Goal: Complete Application Form: Complete application form

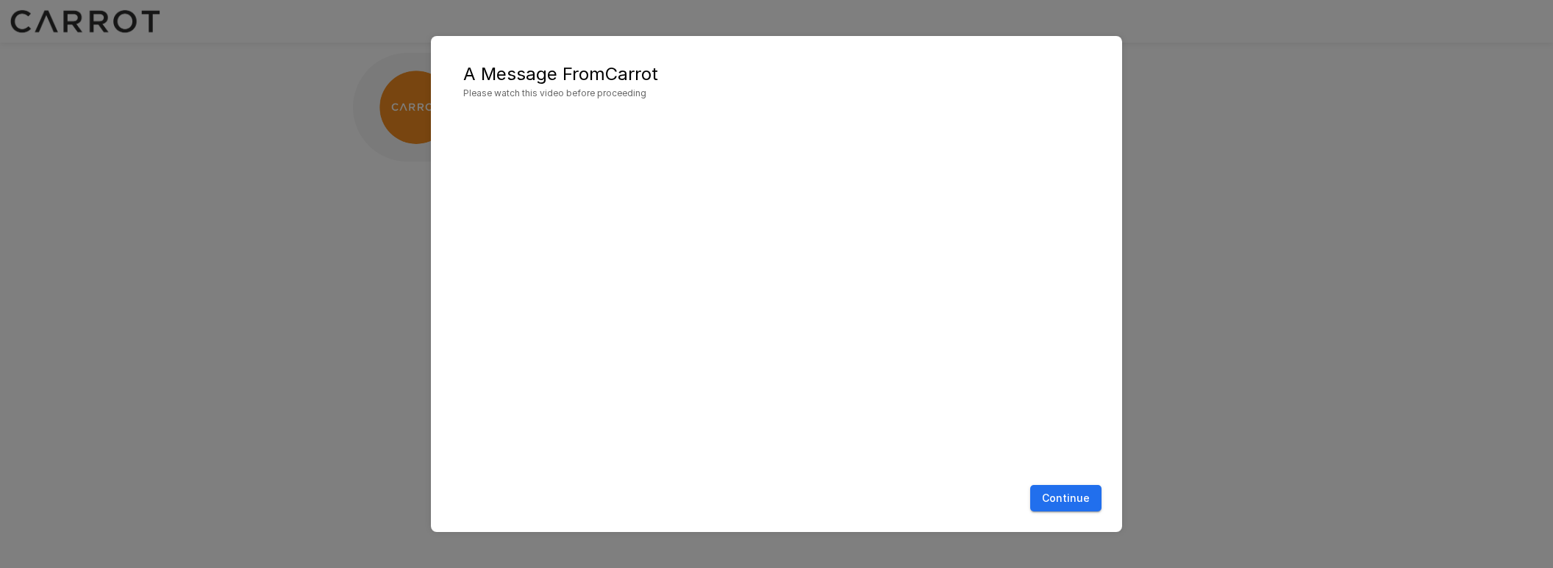
click at [1062, 499] on button "Continue" at bounding box center [1065, 498] width 71 height 27
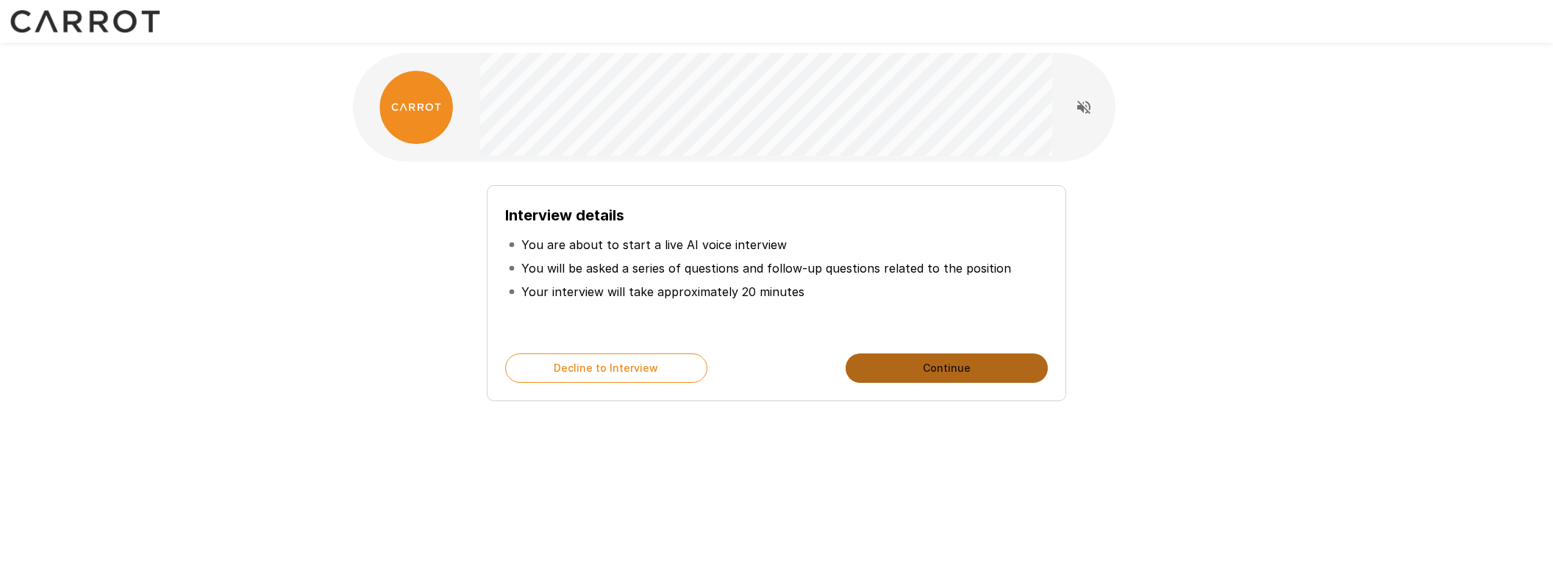
click at [945, 367] on button "Continue" at bounding box center [946, 368] width 202 height 29
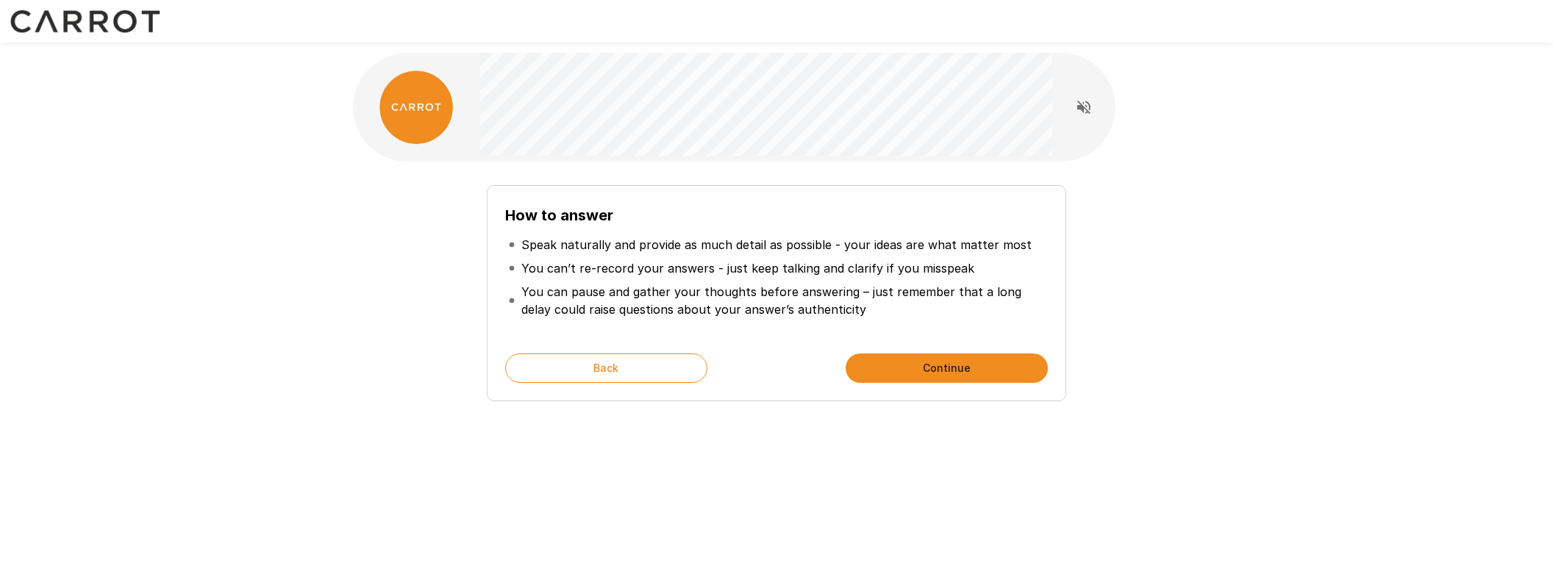
click at [946, 372] on button "Continue" at bounding box center [946, 368] width 202 height 29
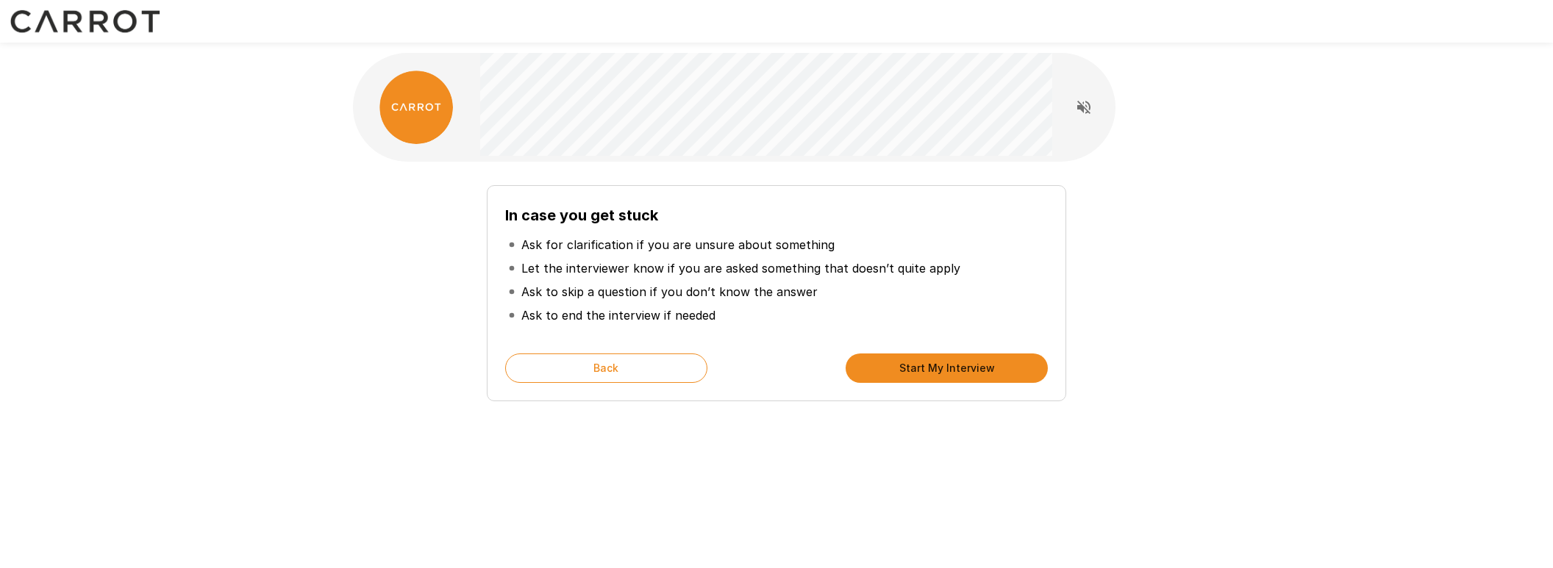
click at [946, 372] on button "Start My Interview" at bounding box center [946, 368] width 202 height 29
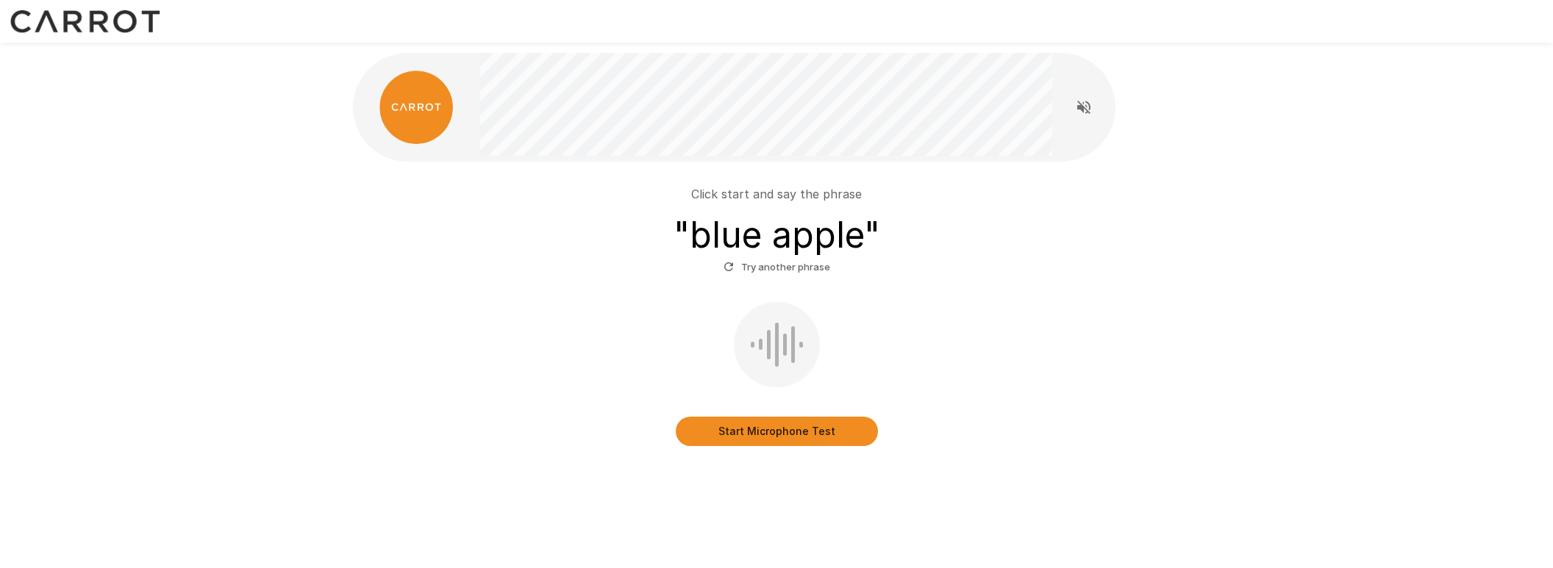
click at [765, 429] on button "Start Microphone Test" at bounding box center [777, 431] width 202 height 29
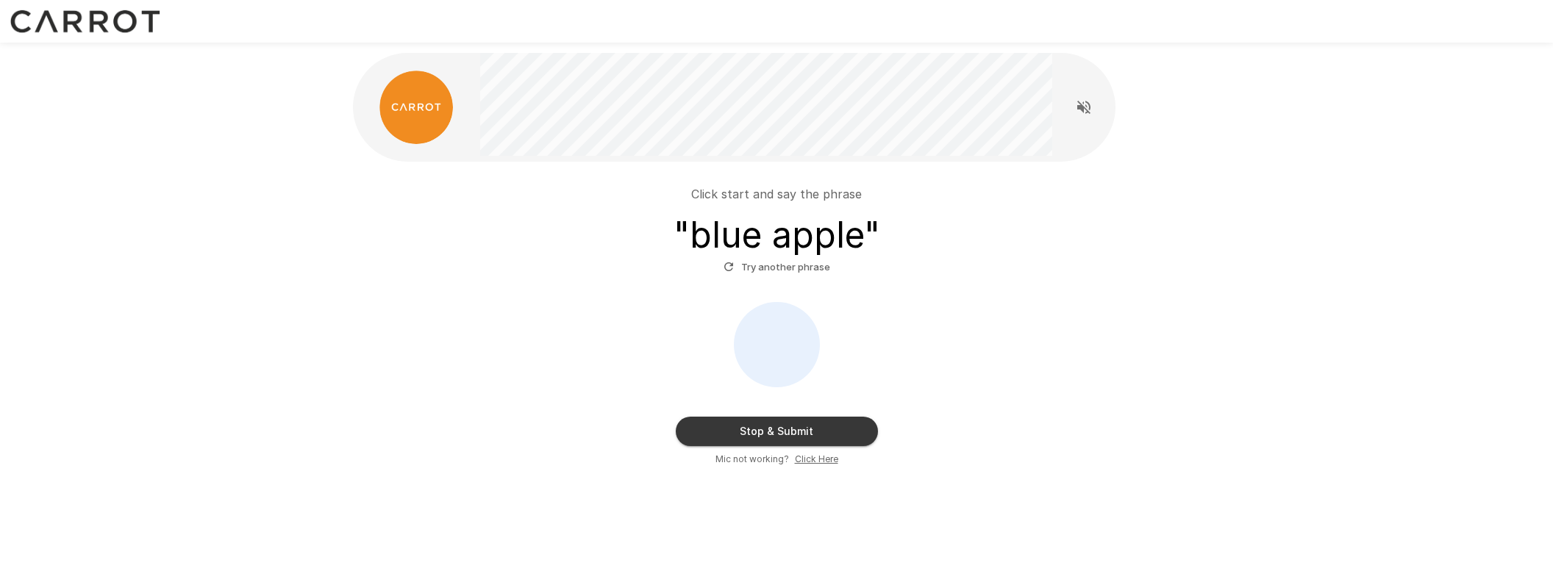
click at [838, 432] on button "Stop & Submit" at bounding box center [777, 431] width 202 height 29
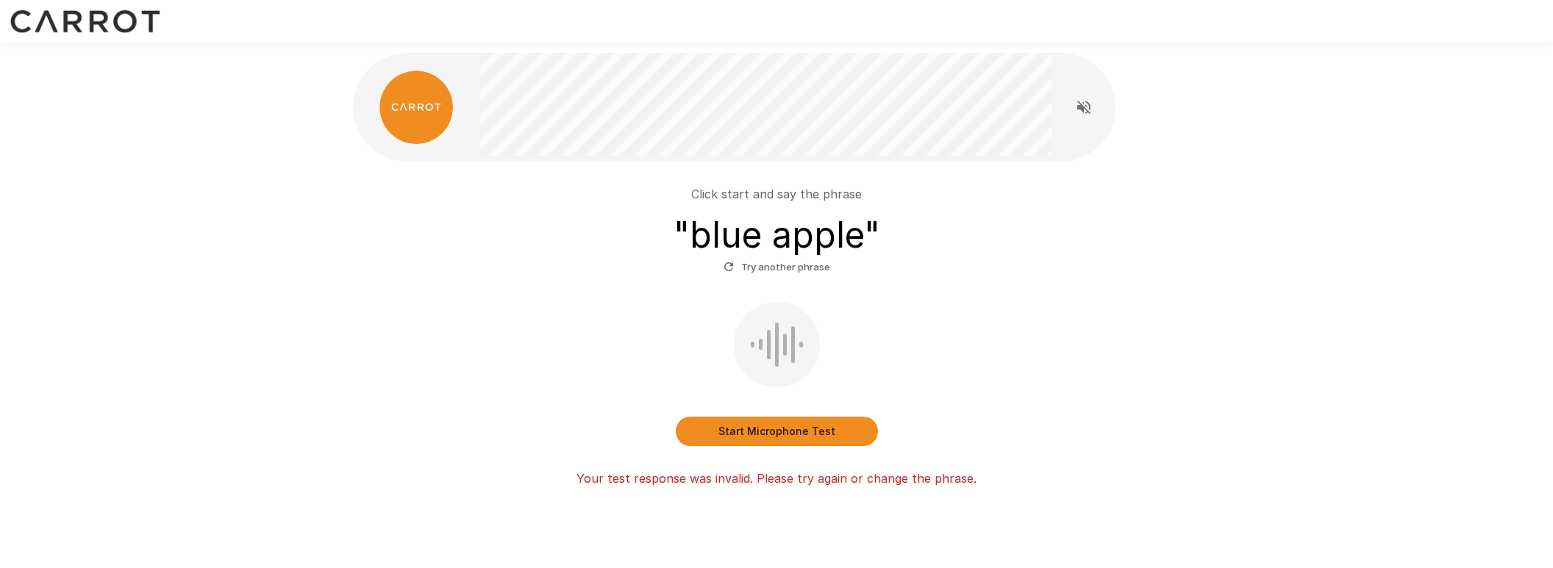
click at [779, 436] on button "Start Microphone Test" at bounding box center [777, 431] width 202 height 29
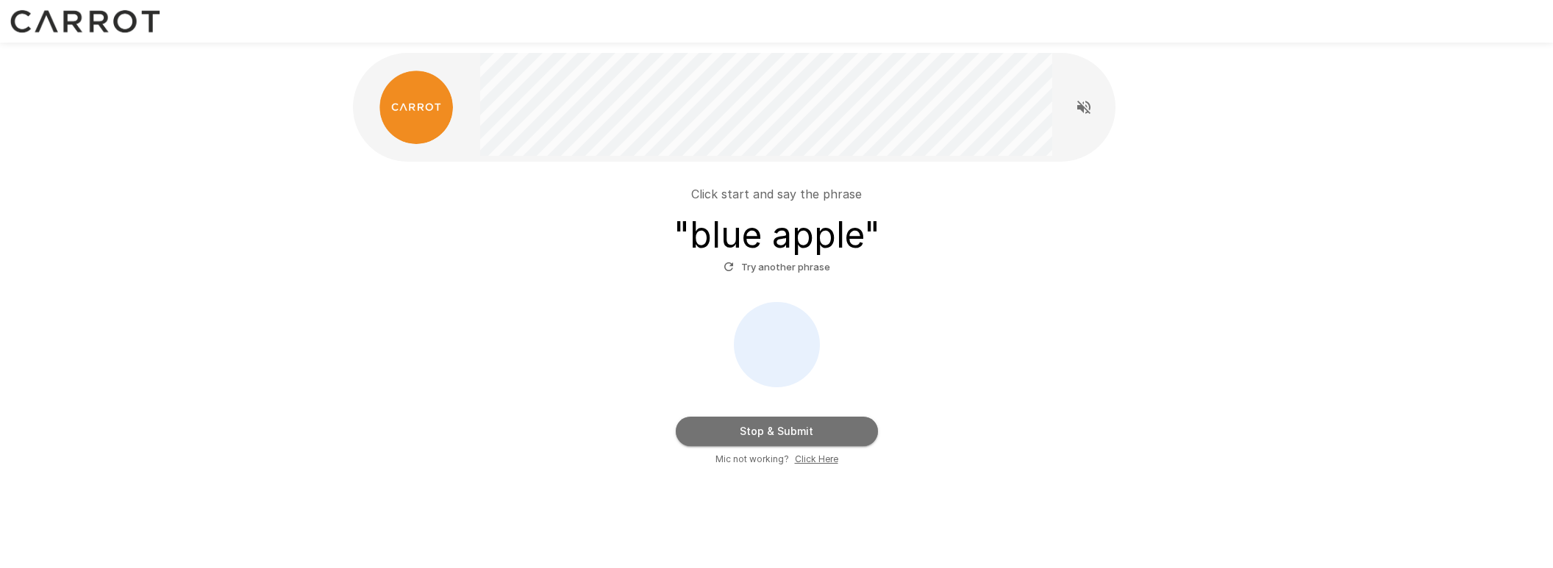
click at [703, 429] on button "Stop & Submit" at bounding box center [777, 431] width 202 height 29
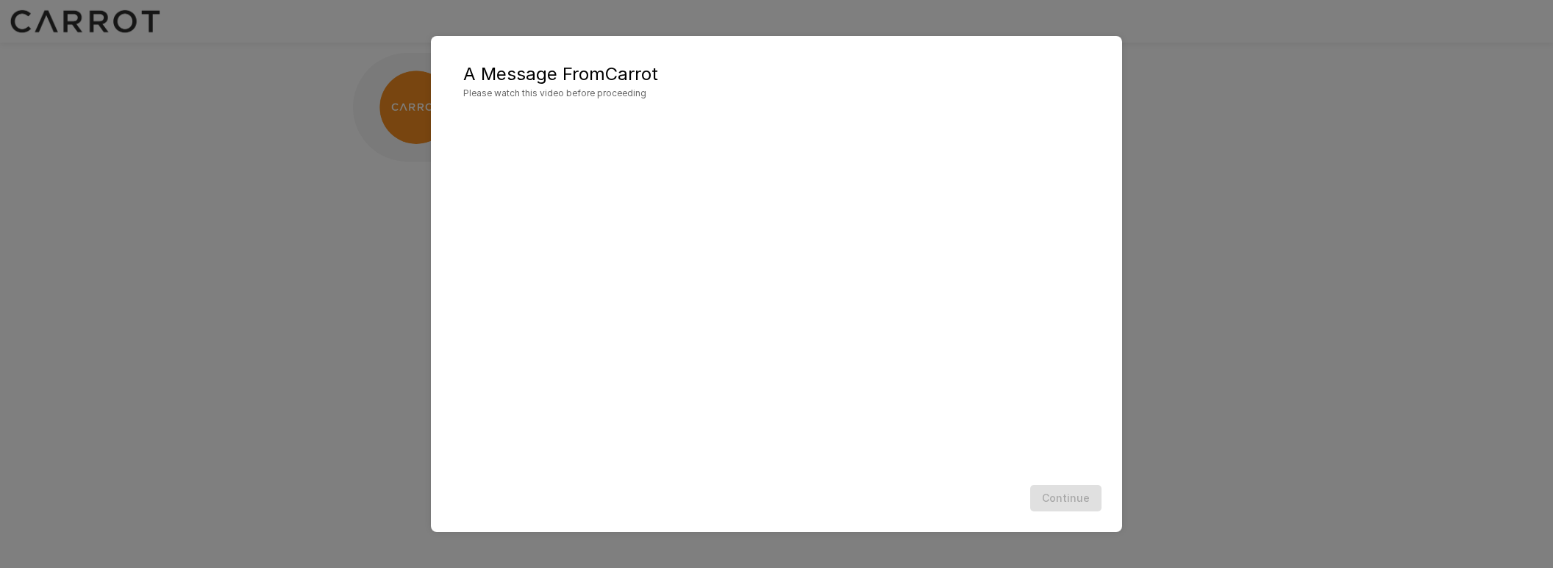
click at [1270, 240] on div "A Message From Carrot Please watch this video before proceeding Continue" at bounding box center [776, 284] width 1553 height 568
click at [1063, 494] on button "Continue" at bounding box center [1065, 498] width 71 height 27
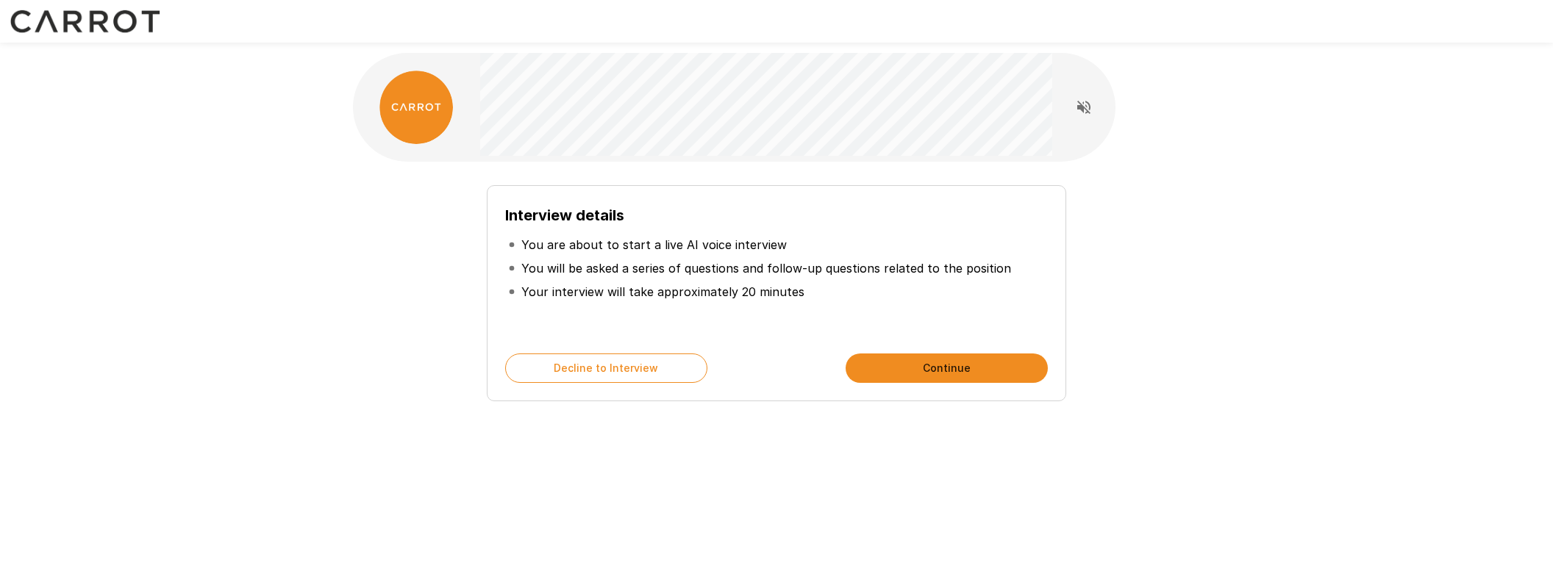
click at [929, 373] on button "Continue" at bounding box center [946, 368] width 202 height 29
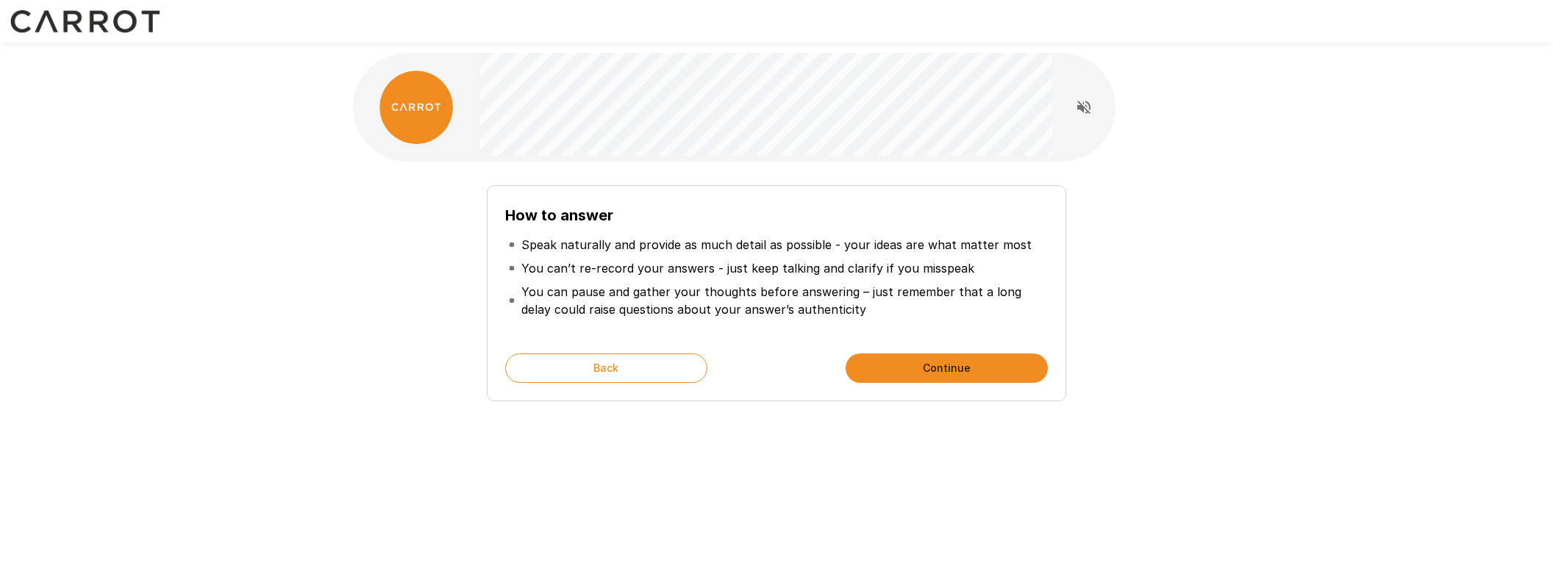
click at [959, 363] on button "Continue" at bounding box center [946, 368] width 202 height 29
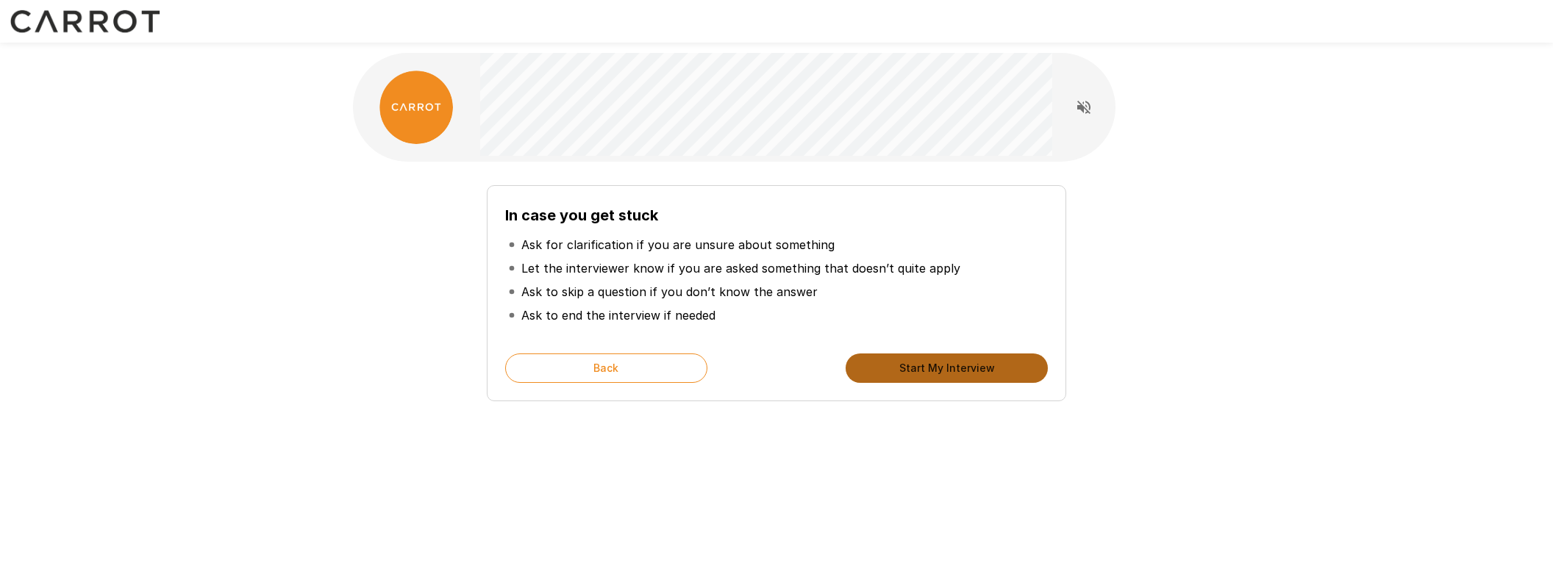
click at [947, 365] on button "Start My Interview" at bounding box center [946, 368] width 202 height 29
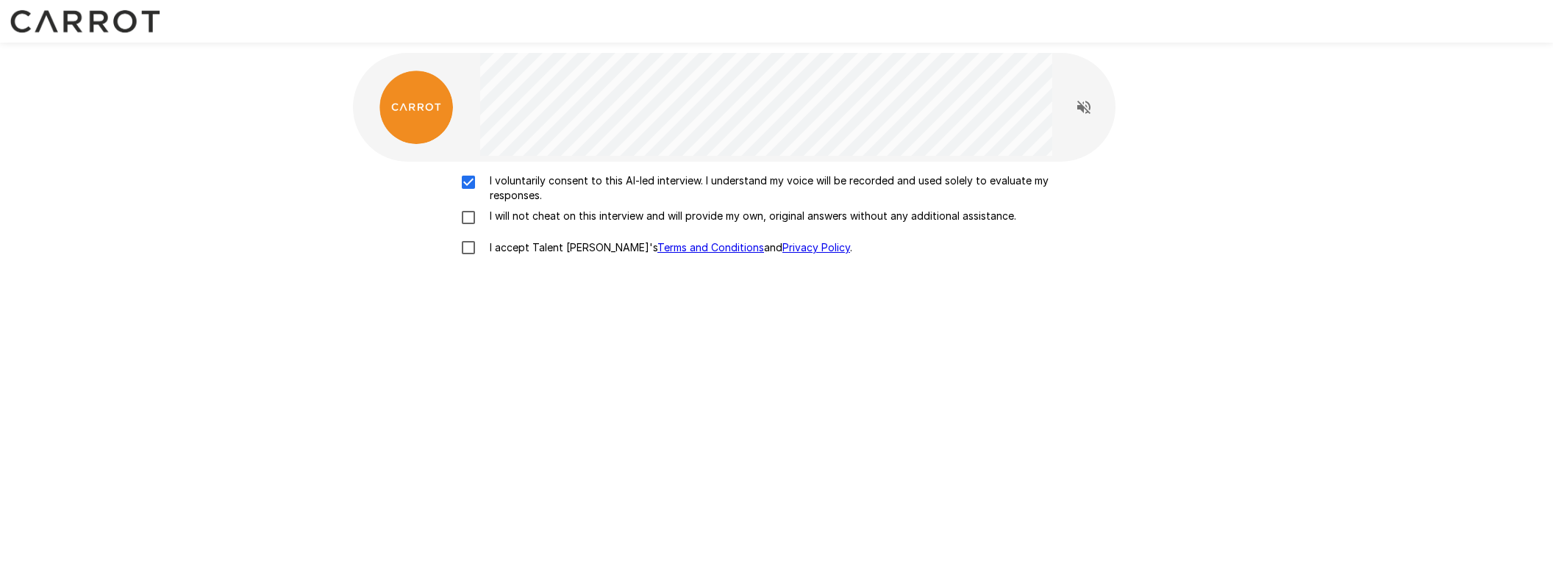
click at [473, 207] on div "I voluntarily consent to this AI-led interview. I understand my voice will be r…" at bounding box center [776, 218] width 835 height 90
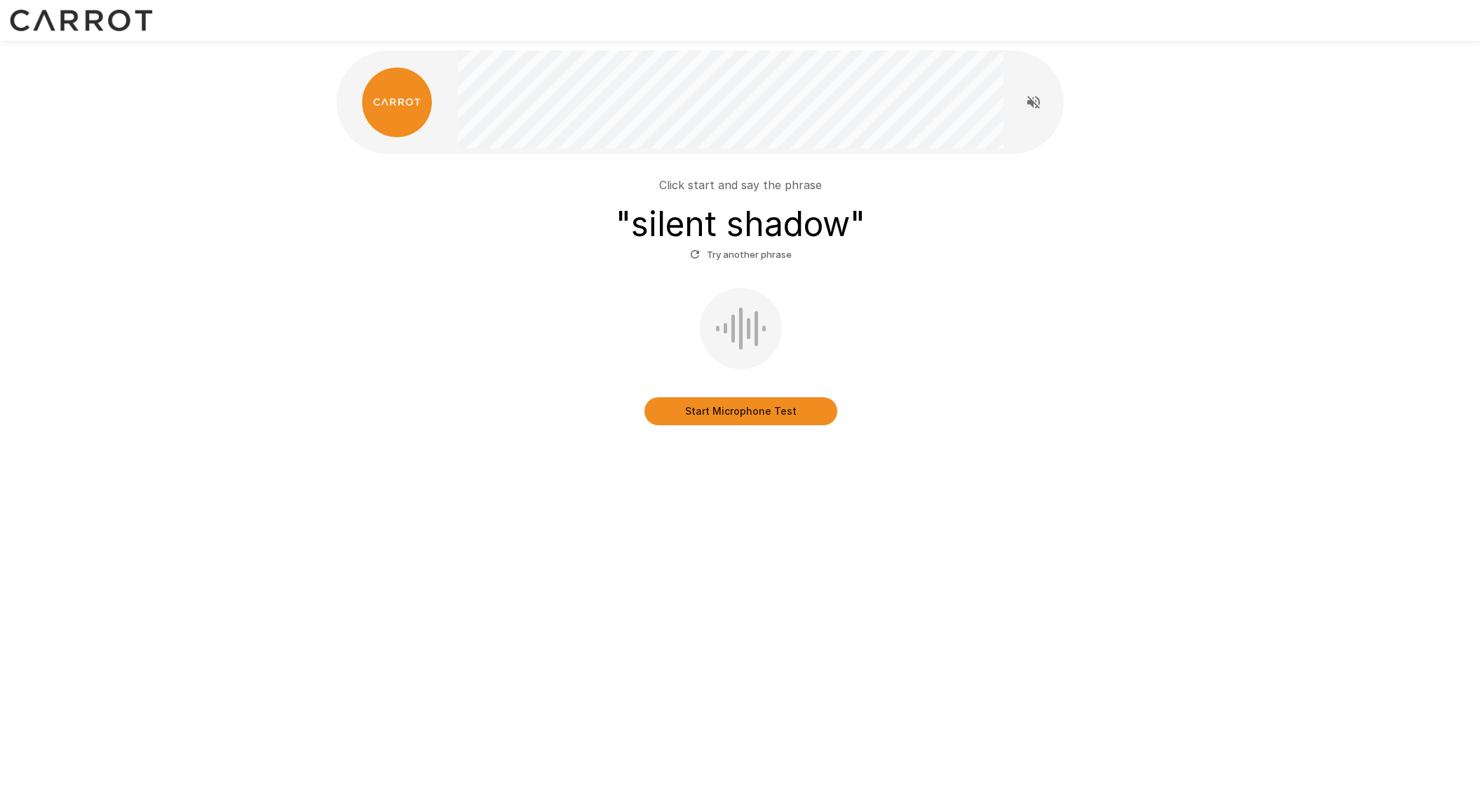
click at [749, 416] on button "Start Microphone Test" at bounding box center [741, 411] width 193 height 28
click at [771, 408] on button "Stop & Submit" at bounding box center [741, 411] width 193 height 28
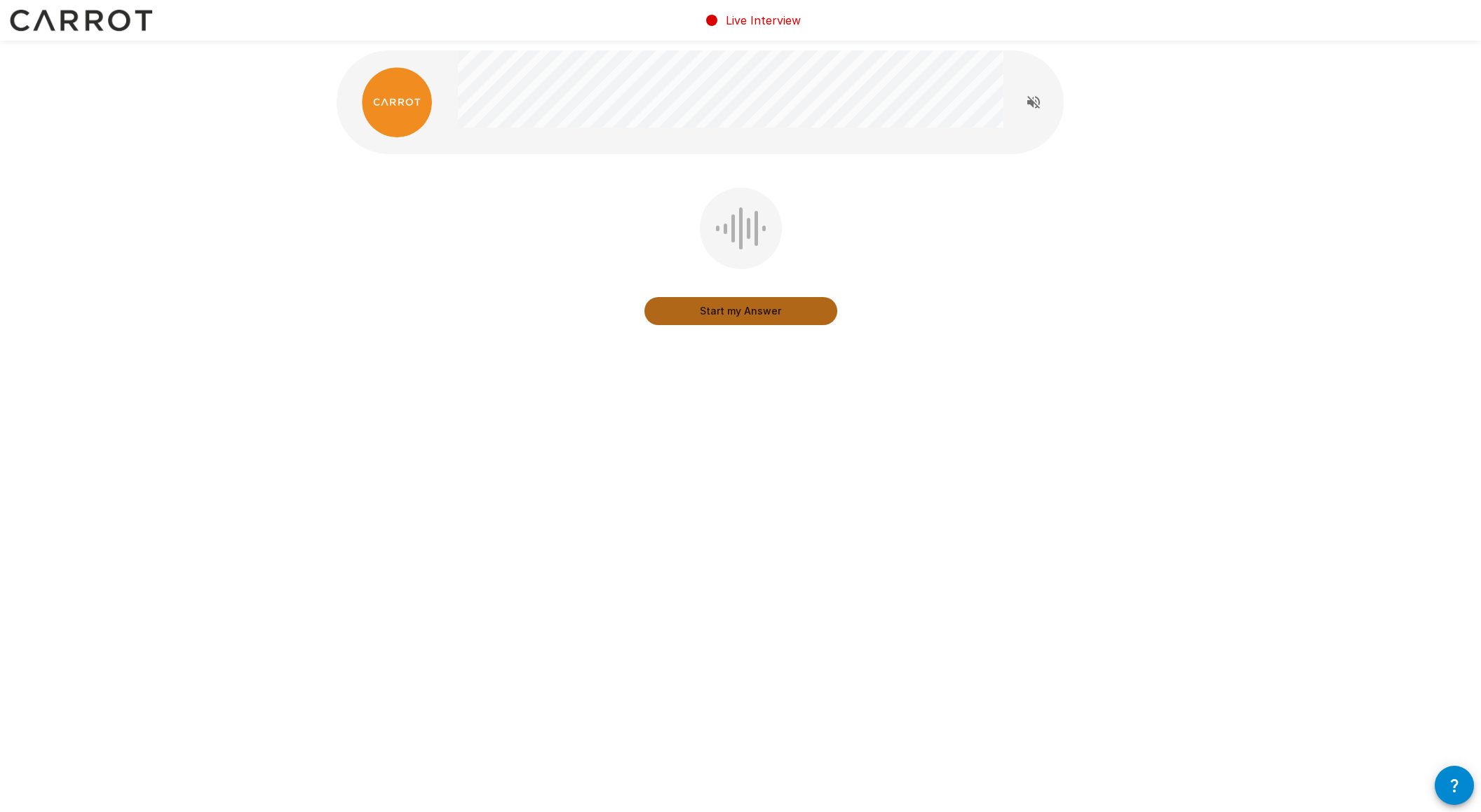
click at [762, 317] on button "Start my Answer" at bounding box center [741, 311] width 193 height 28
click at [753, 301] on button "Stop & Submit" at bounding box center [741, 311] width 193 height 28
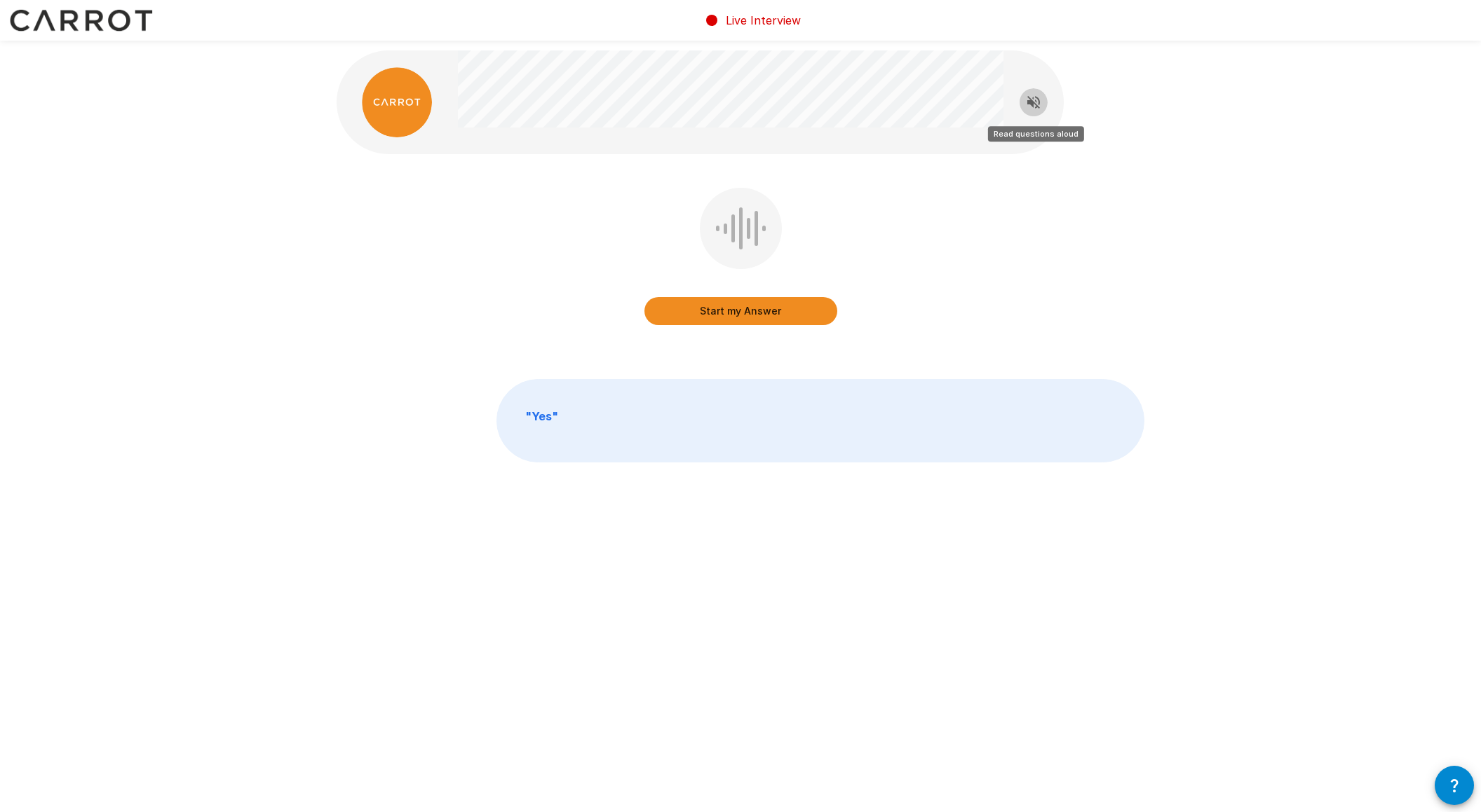
click at [1026, 98] on icon "Read questions aloud" at bounding box center [1034, 103] width 17 height 17
click at [759, 313] on button "Start my Answer" at bounding box center [741, 311] width 193 height 28
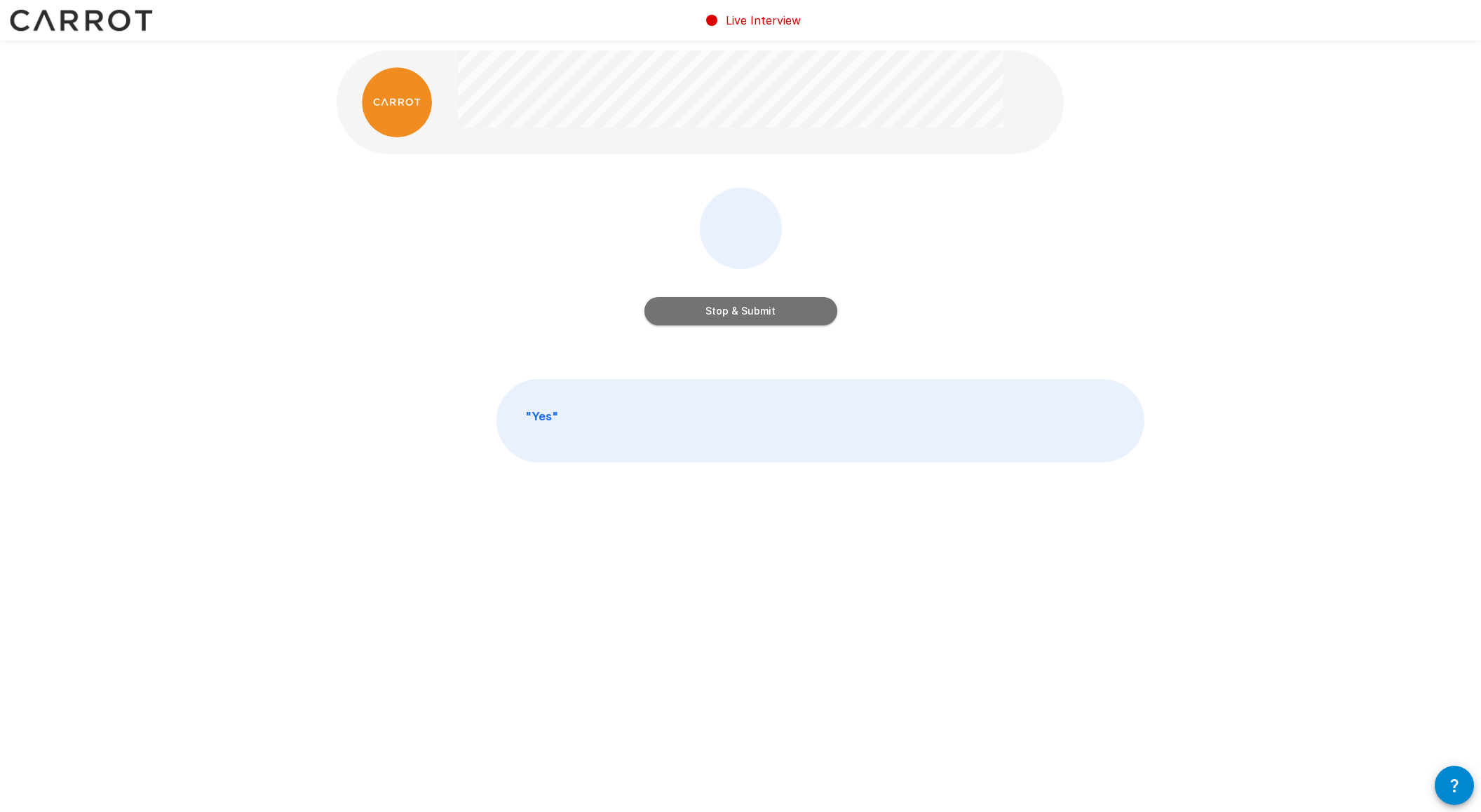
click at [759, 313] on button "Stop & Submit" at bounding box center [741, 311] width 193 height 28
click at [743, 312] on button "Start my Answer" at bounding box center [741, 311] width 193 height 28
click at [742, 316] on button "Stop & Submit" at bounding box center [741, 311] width 193 height 28
click at [761, 313] on button "Start my Answer" at bounding box center [741, 311] width 193 height 28
click at [758, 318] on button "Stop & Submit" at bounding box center [741, 311] width 193 height 28
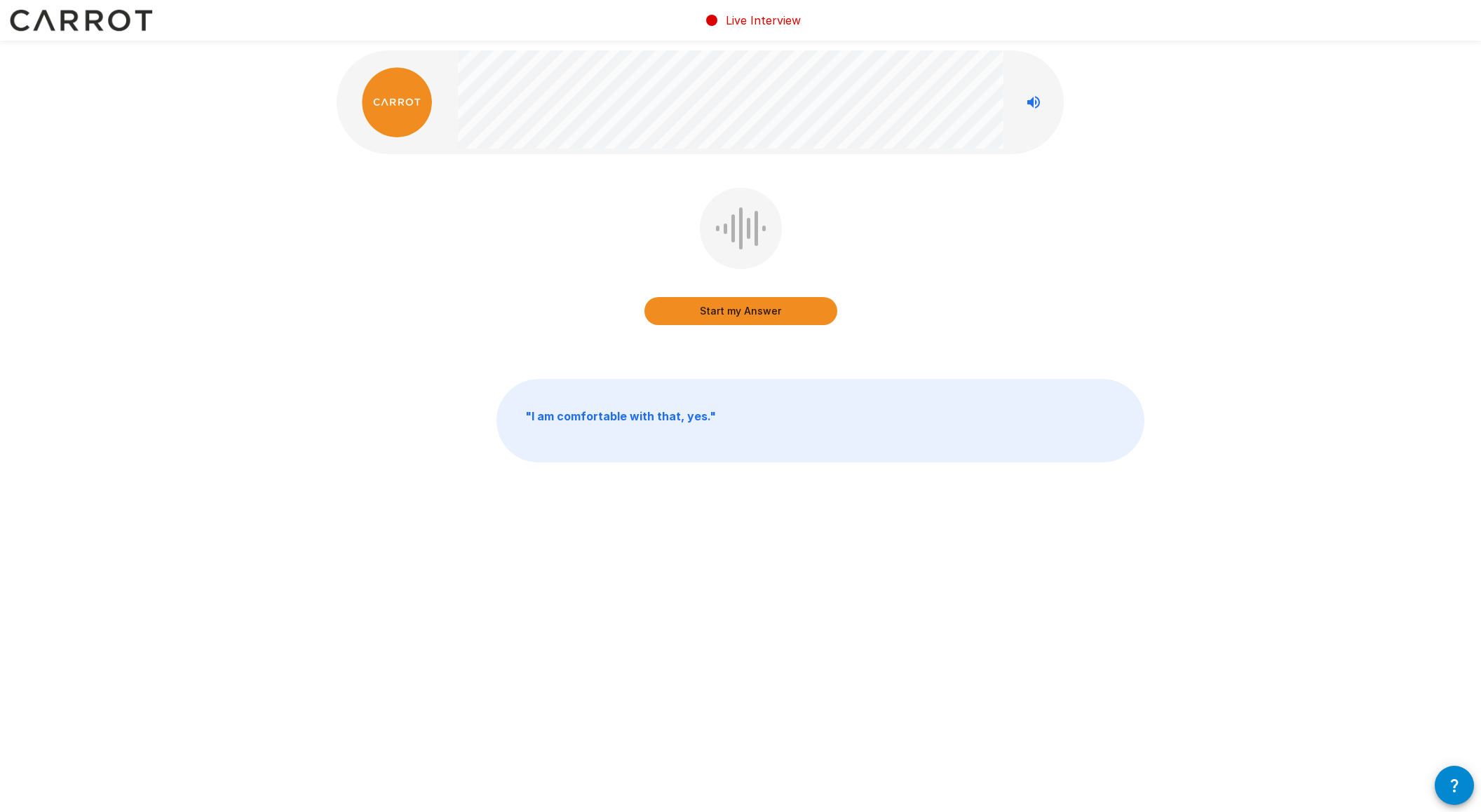
click at [761, 313] on button "Start my Answer" at bounding box center [741, 311] width 193 height 28
click at [757, 311] on button "Stop & Submit" at bounding box center [741, 311] width 193 height 28
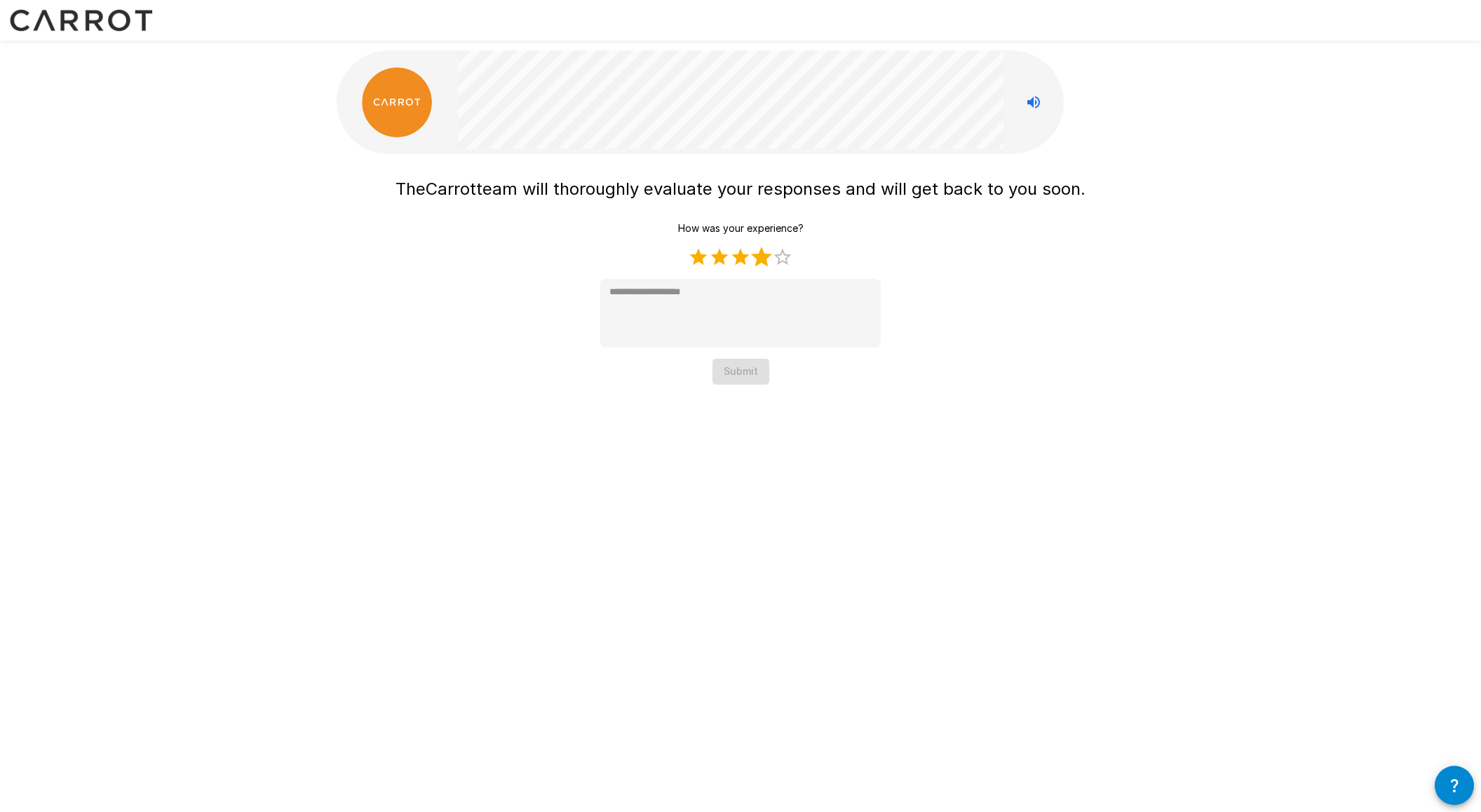
click at [764, 253] on label "4 Stars" at bounding box center [761, 257] width 21 height 21
type textarea "*"
click at [736, 366] on button "Submit" at bounding box center [741, 371] width 57 height 26
